Goal: Task Accomplishment & Management: Use online tool/utility

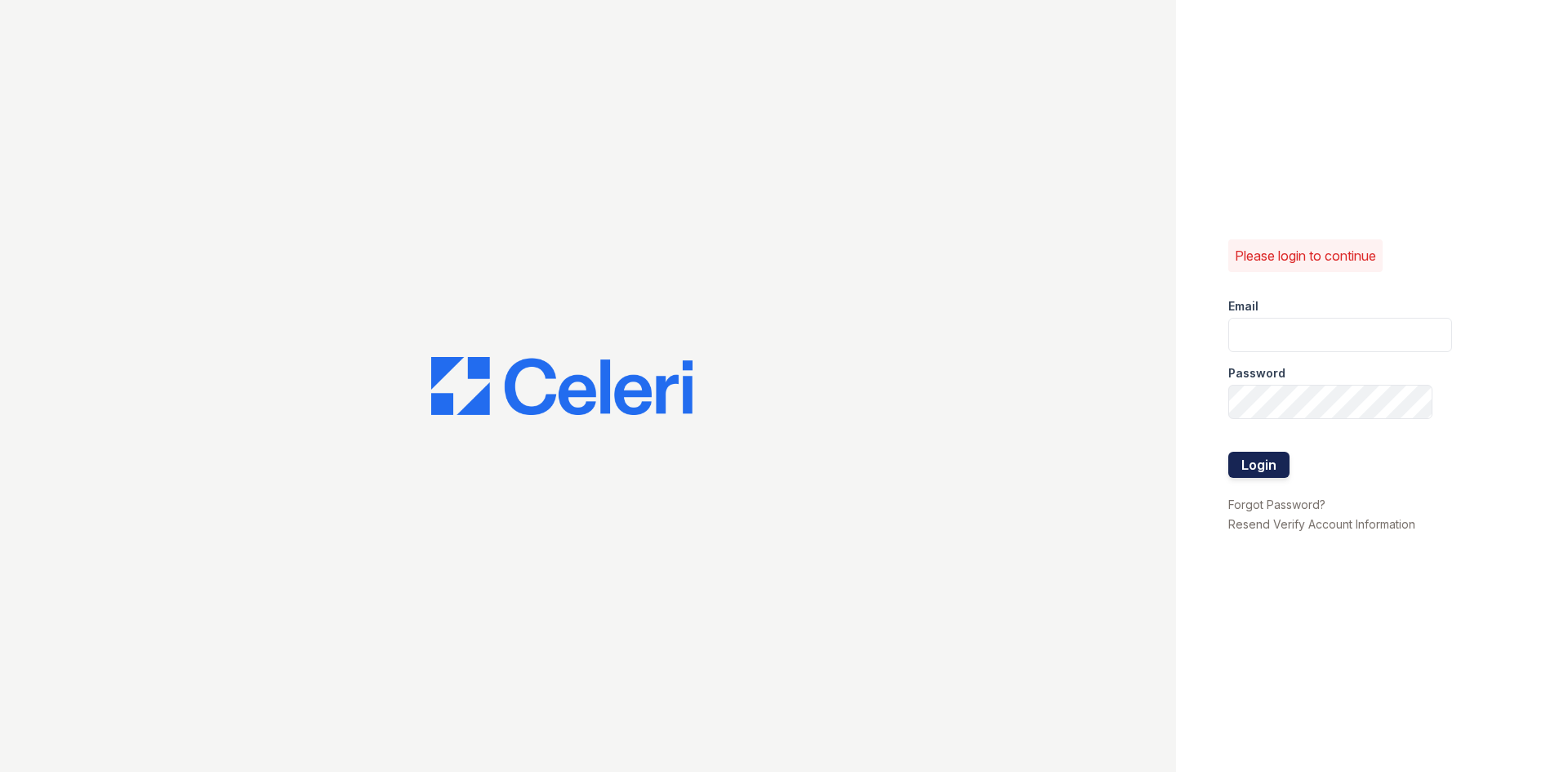
type input "[EMAIL_ADDRESS][DOMAIN_NAME]"
click at [1263, 465] on button "Login" at bounding box center [1259, 464] width 62 height 26
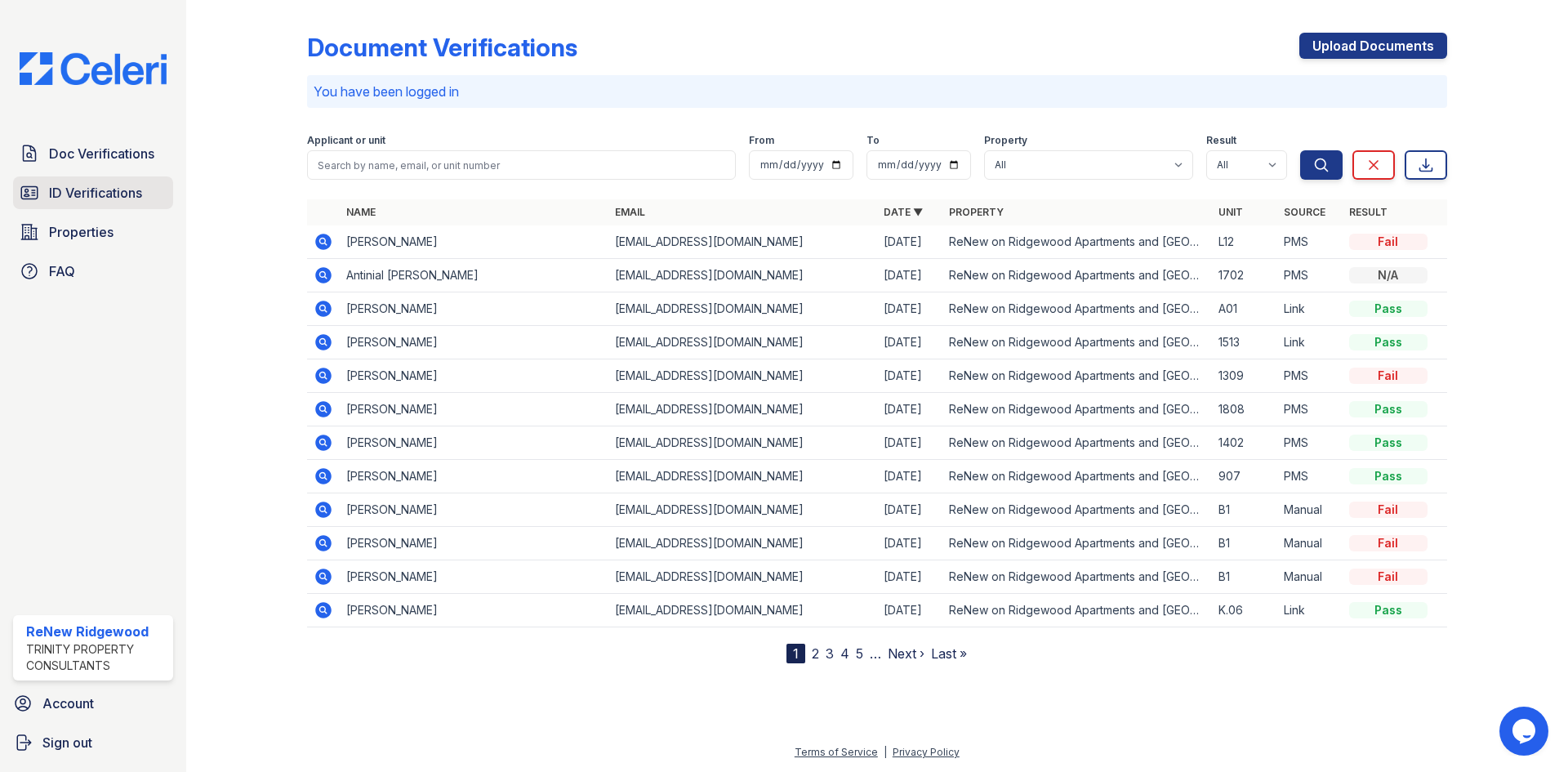
click at [105, 195] on span "ID Verifications" at bounding box center [95, 193] width 93 height 20
